Goal: Communication & Community: Answer question/provide support

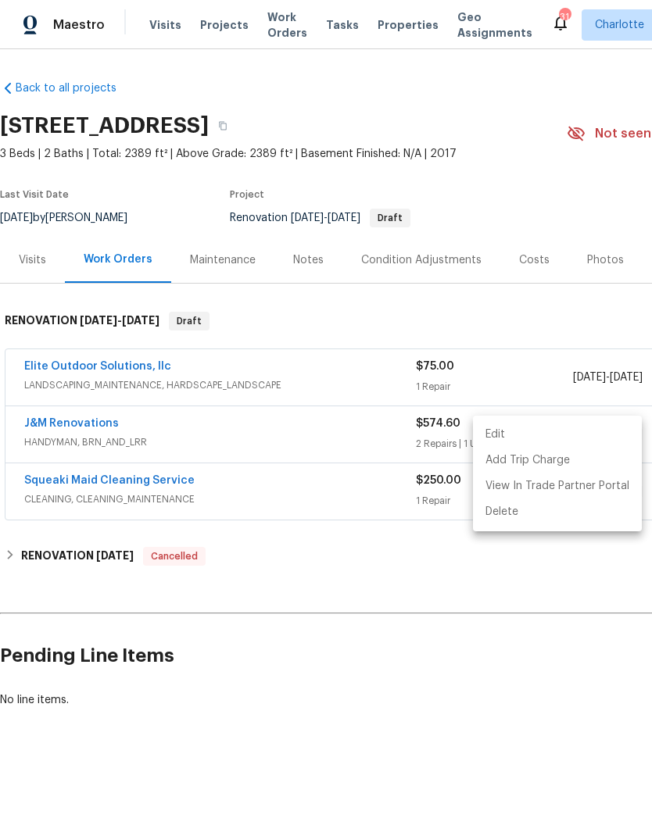
scroll to position [0, 231]
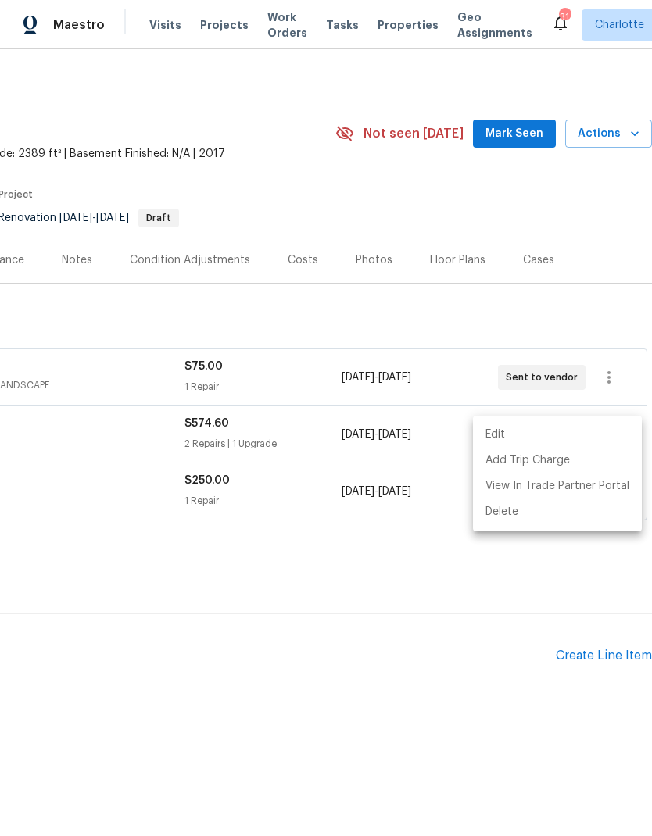
click at [84, 425] on div at bounding box center [326, 418] width 652 height 836
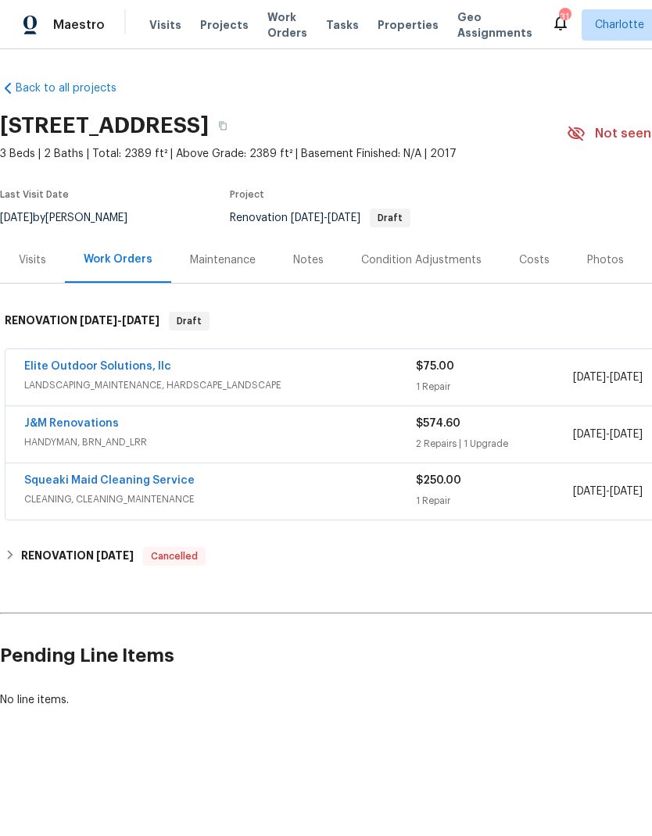
scroll to position [0, 0]
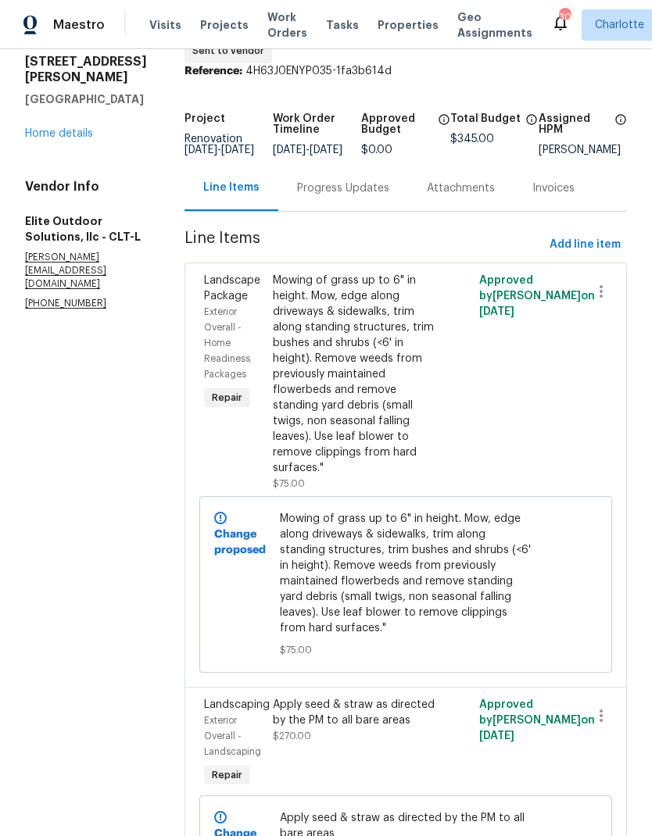
scroll to position [54, 0]
click at [327, 196] on div "Progress Updates" at bounding box center [343, 189] width 92 height 16
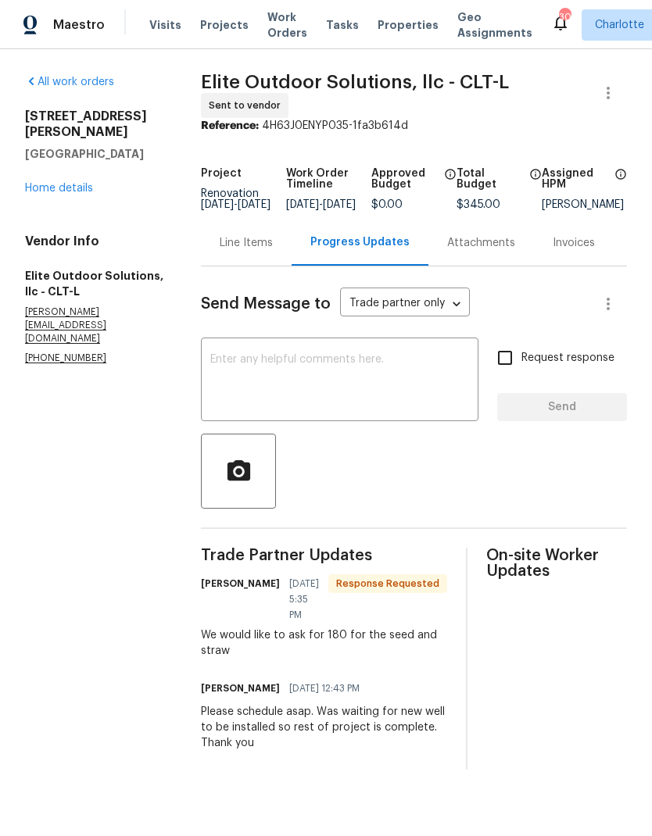
click at [377, 391] on textarea at bounding box center [339, 381] width 259 height 55
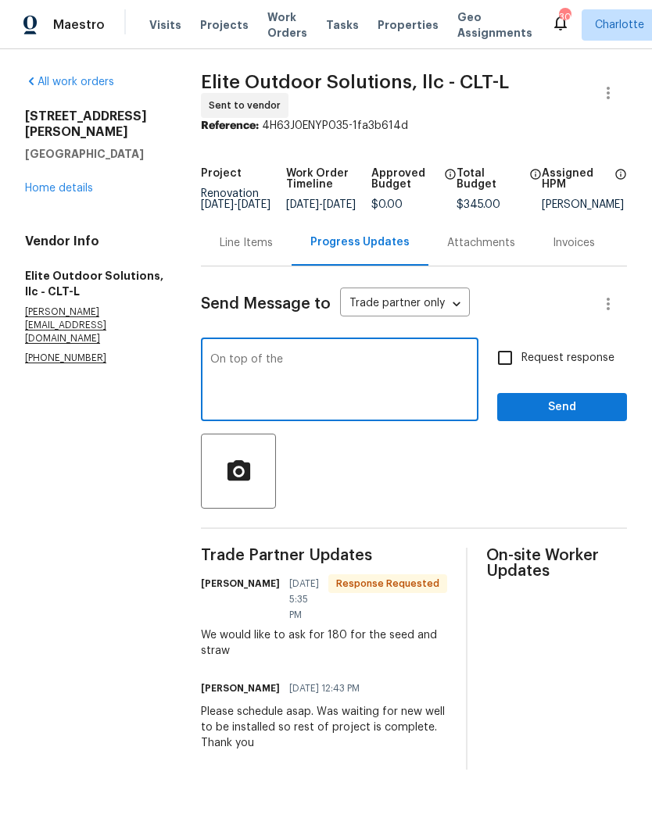
type textarea "On top of the"
click at [261, 266] on div "Line Items" at bounding box center [246, 243] width 91 height 46
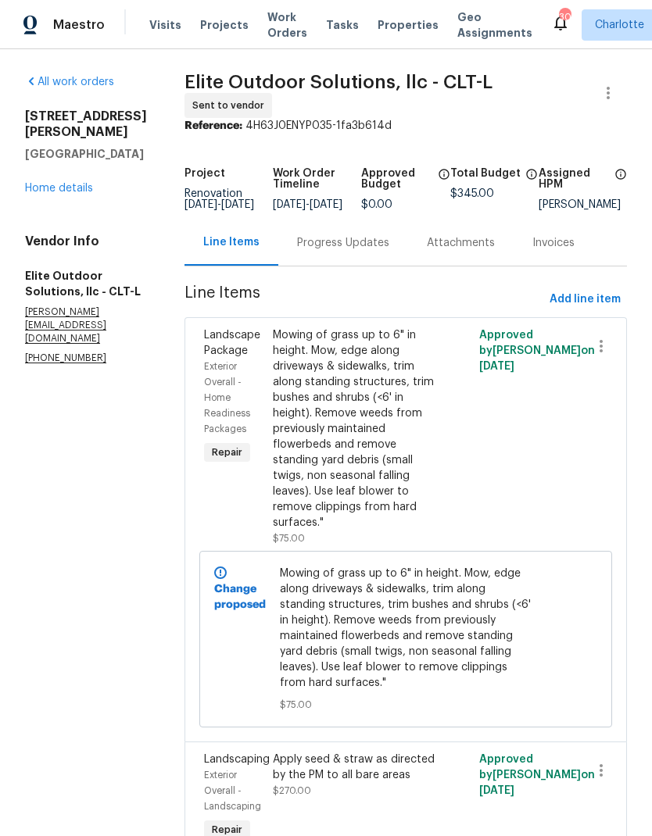
click at [314, 259] on div "Progress Updates" at bounding box center [343, 243] width 130 height 46
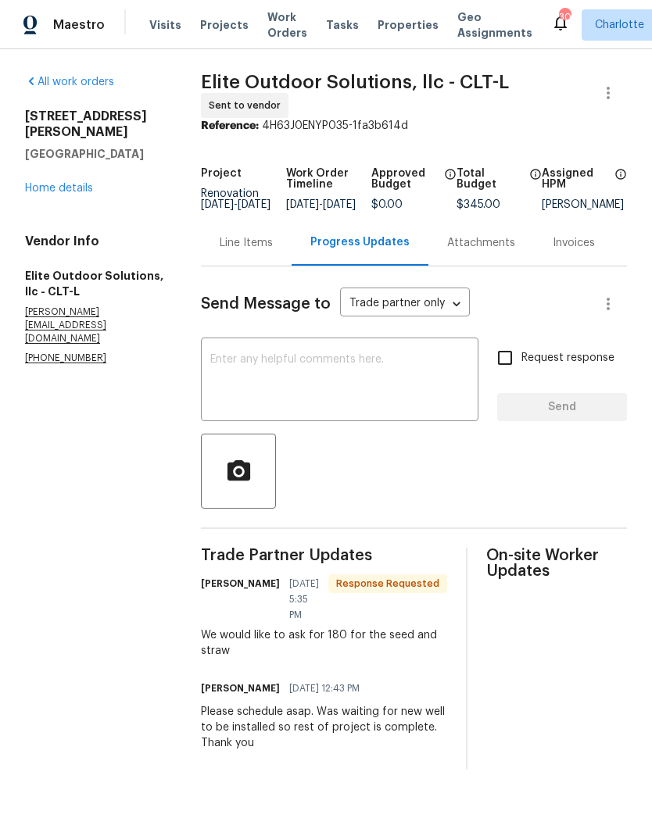
click at [381, 384] on textarea at bounding box center [339, 381] width 259 height 55
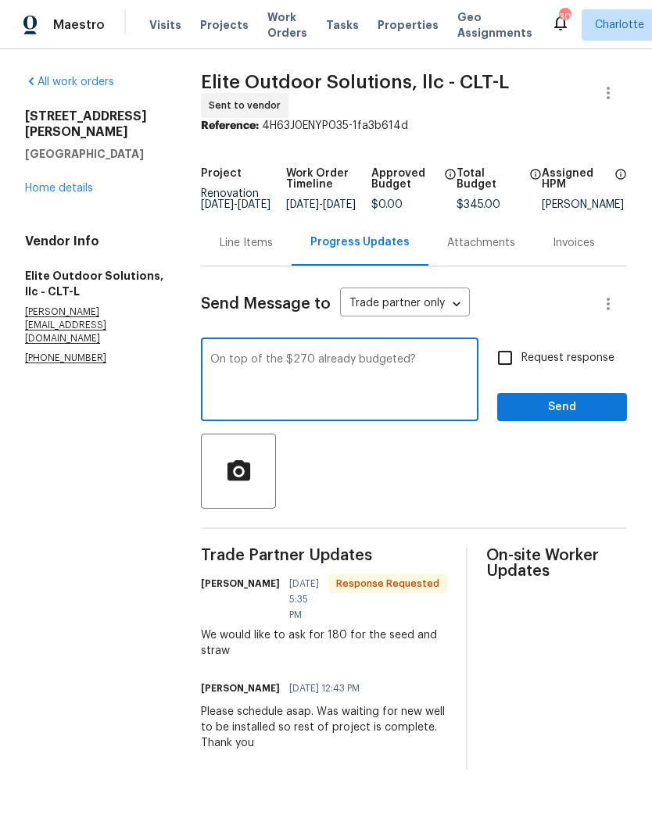
type textarea "On top of the $270 already budgeted?"
click at [508, 371] on input "Request response" at bounding box center [504, 358] width 33 height 33
checkbox input "true"
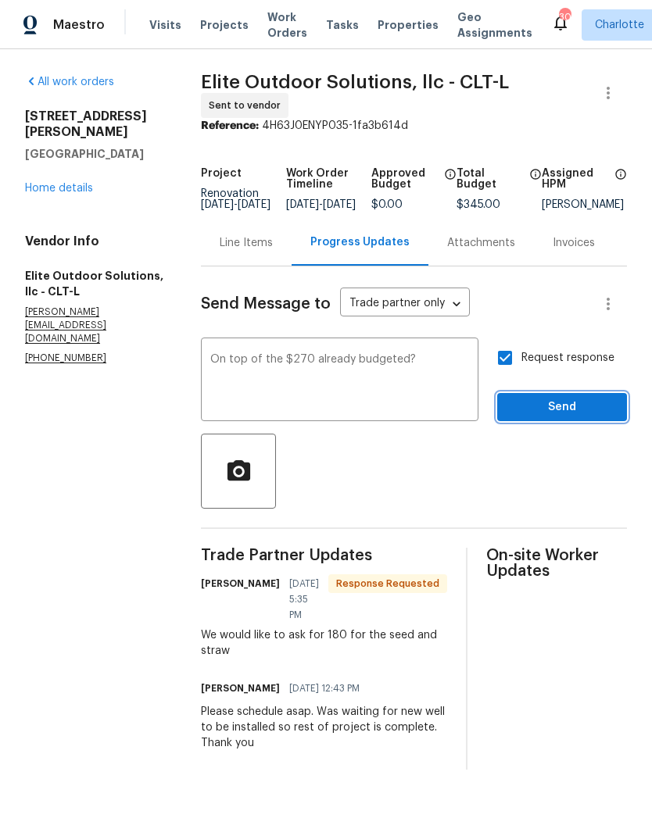
click at [578, 413] on span "Send" at bounding box center [562, 408] width 105 height 20
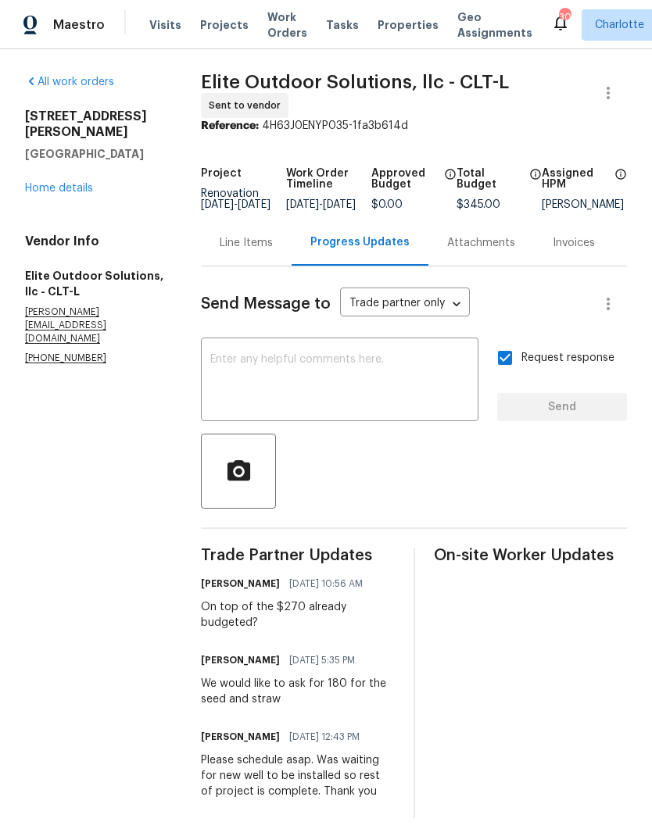
scroll to position [18, 0]
